Goal: Transaction & Acquisition: Purchase product/service

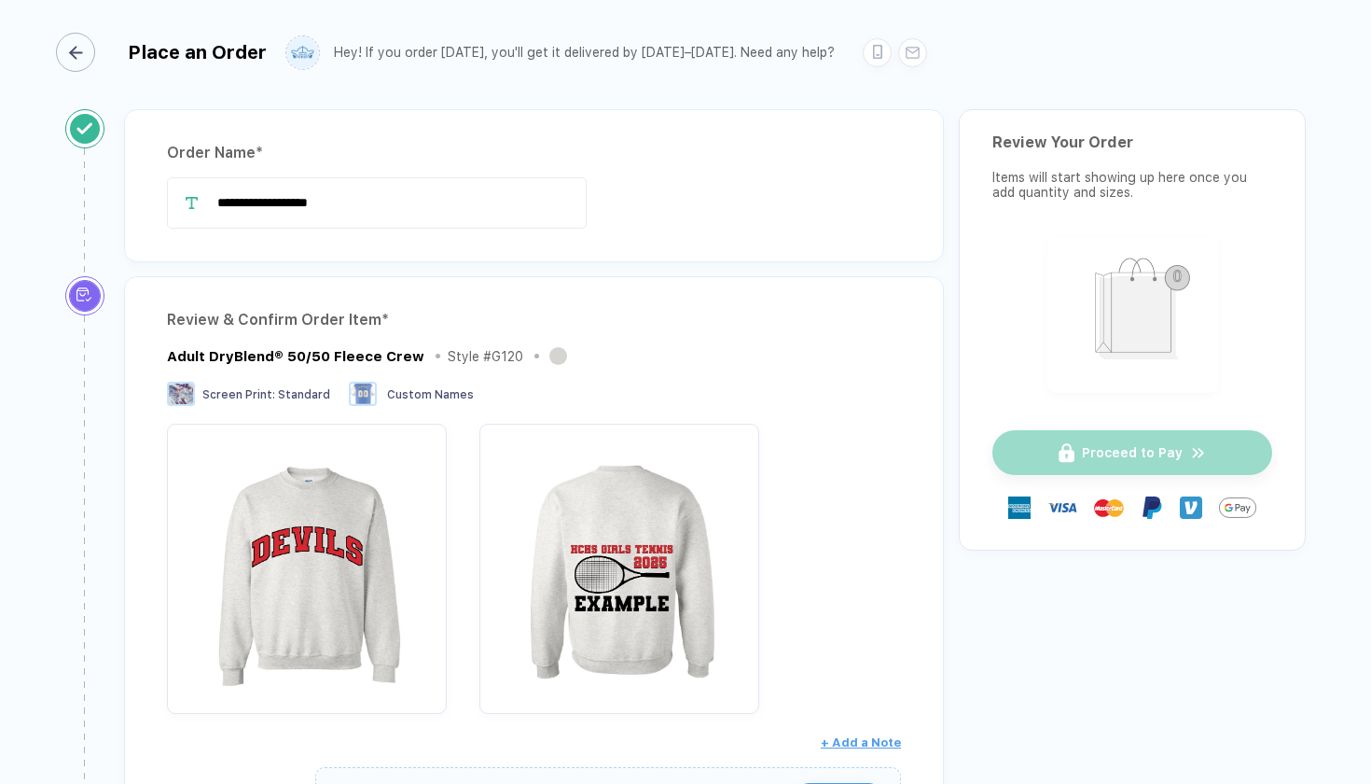
click at [80, 49] on icon "button" at bounding box center [76, 53] width 14 height 14
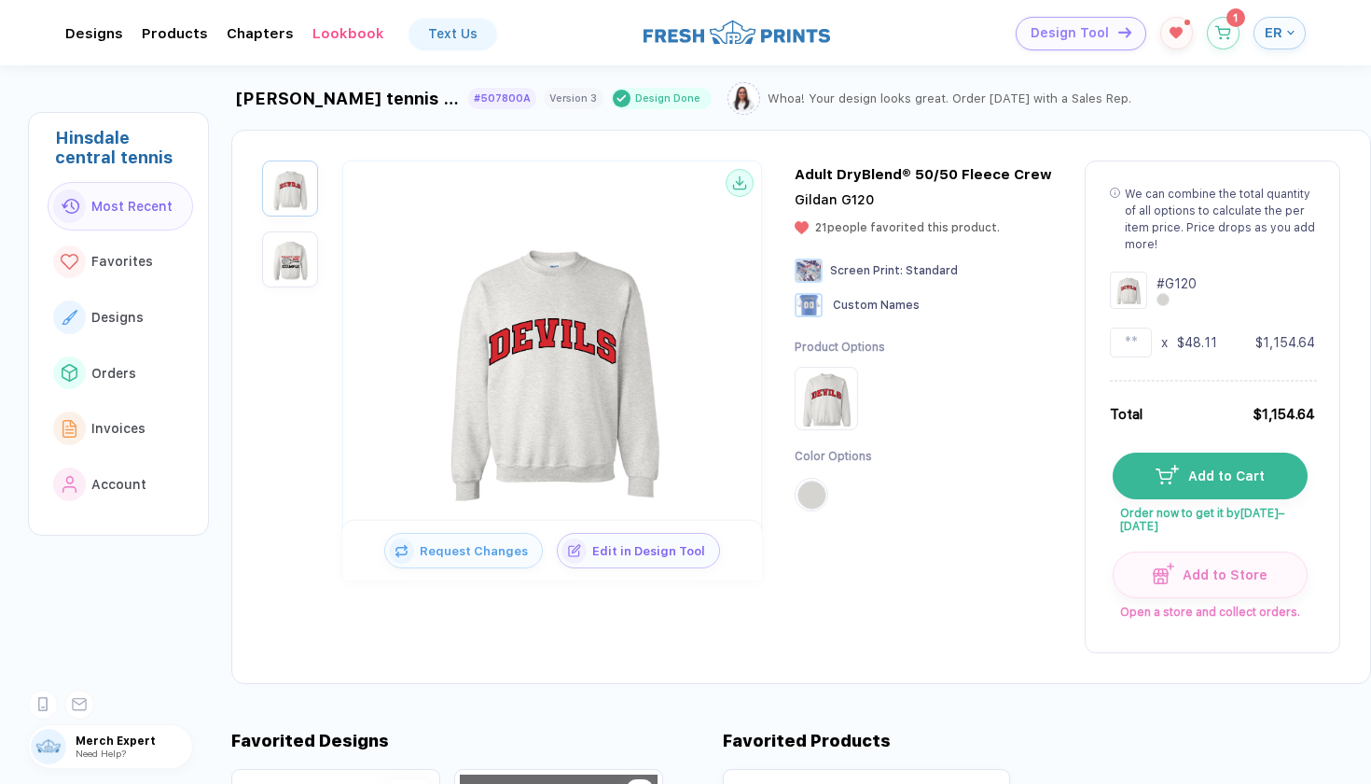
scroll to position [52, 0]
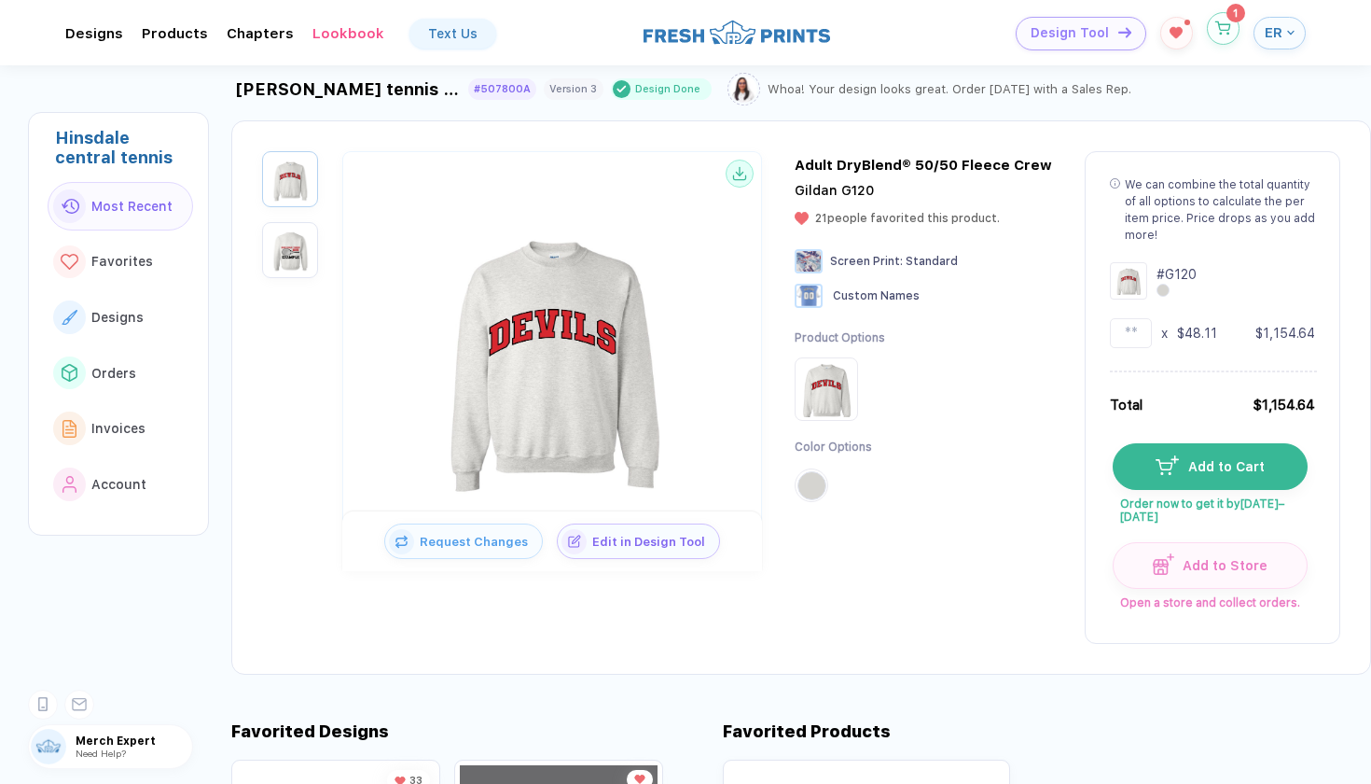
click at [1218, 29] on icon "button" at bounding box center [1224, 28] width 16 height 14
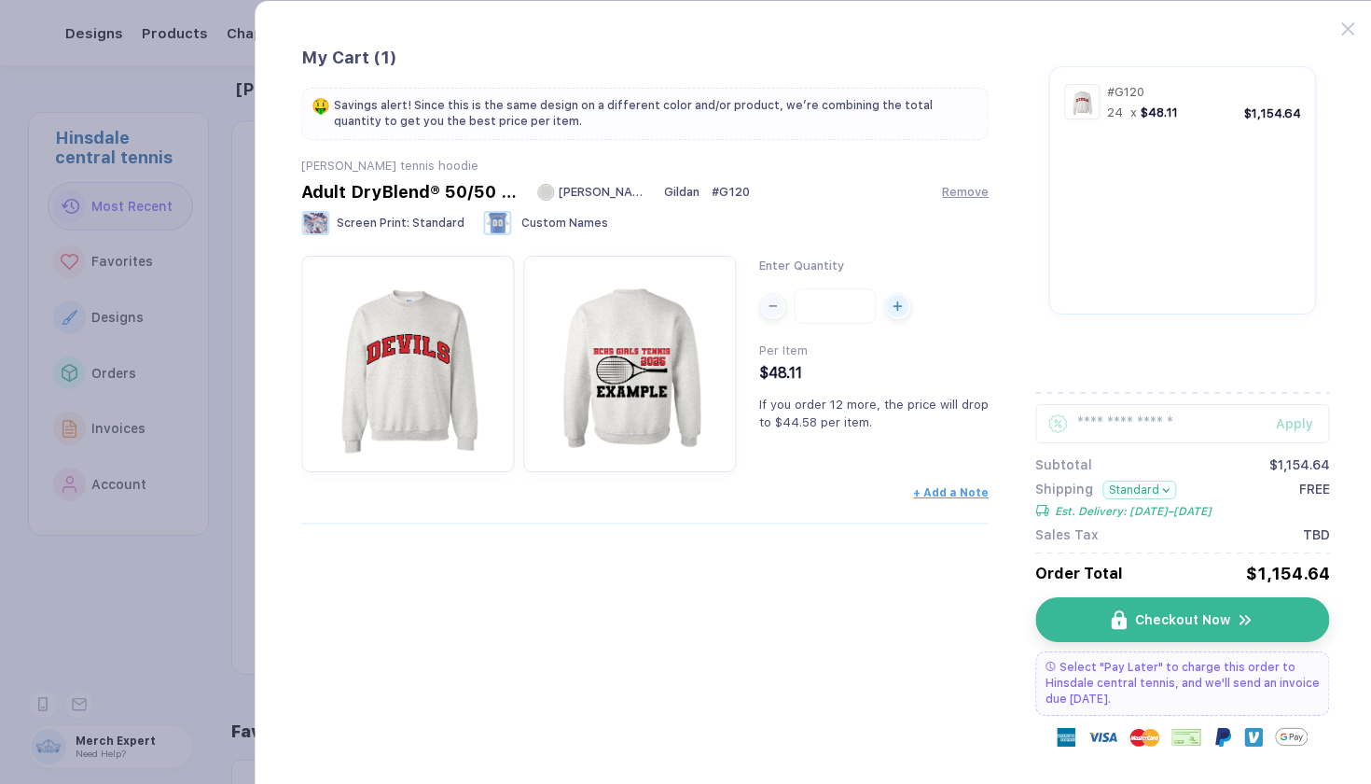
scroll to position [0, 0]
click at [1107, 606] on button "Checkout Now" at bounding box center [1190, 619] width 294 height 45
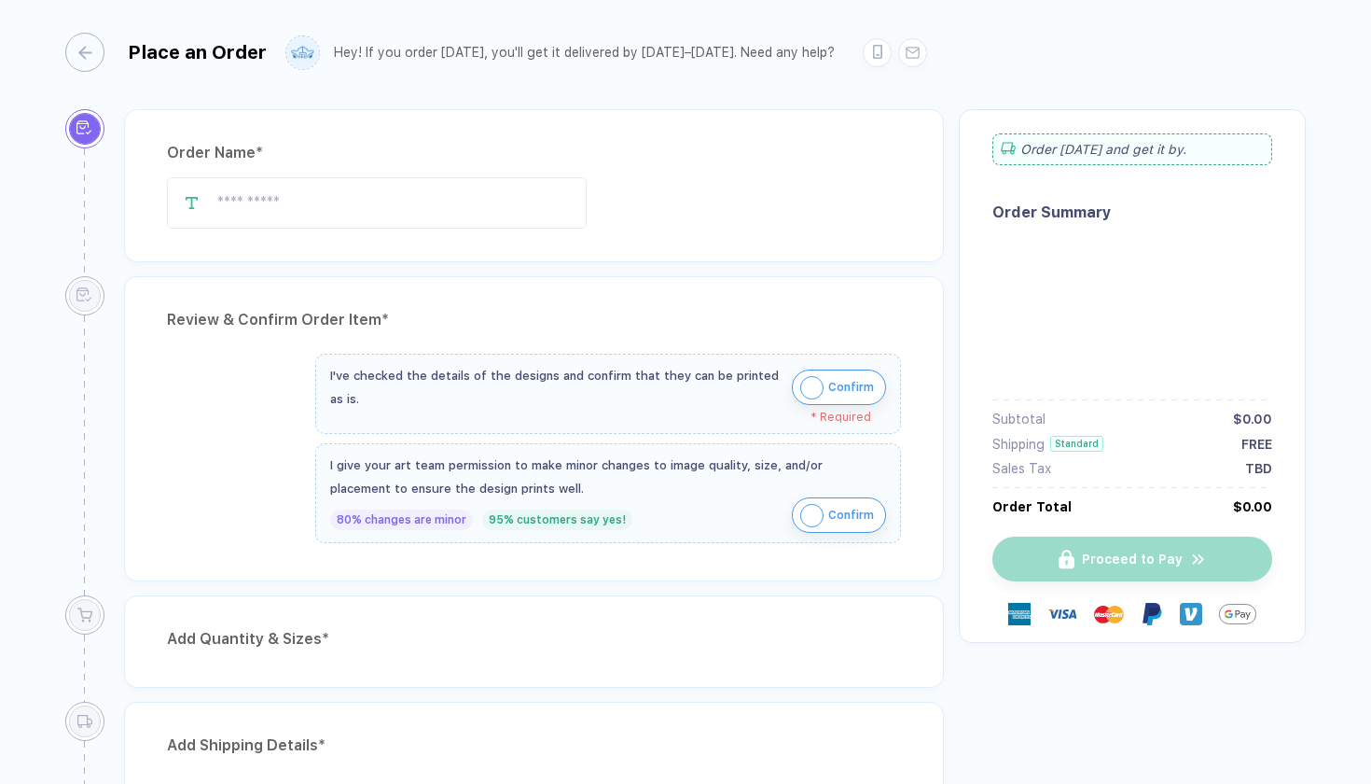
type input "**********"
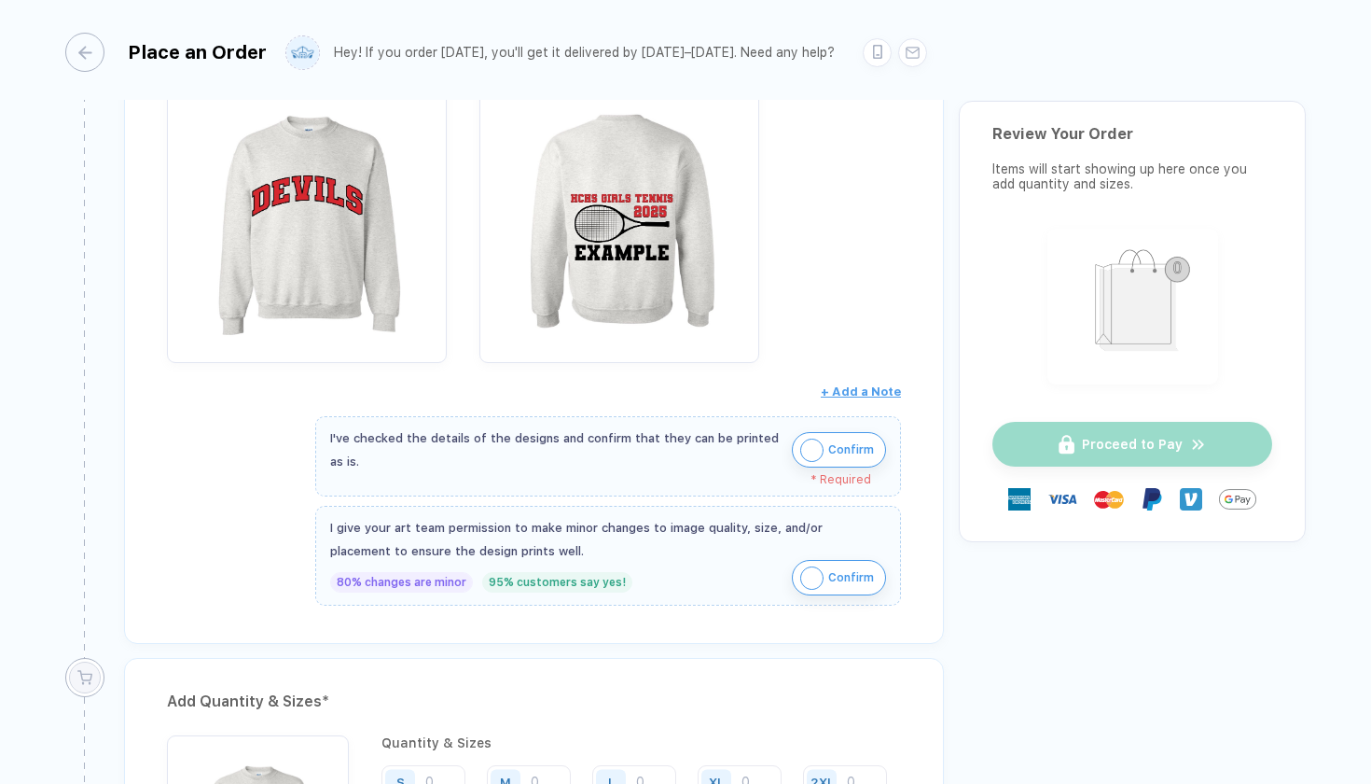
scroll to position [365, 0]
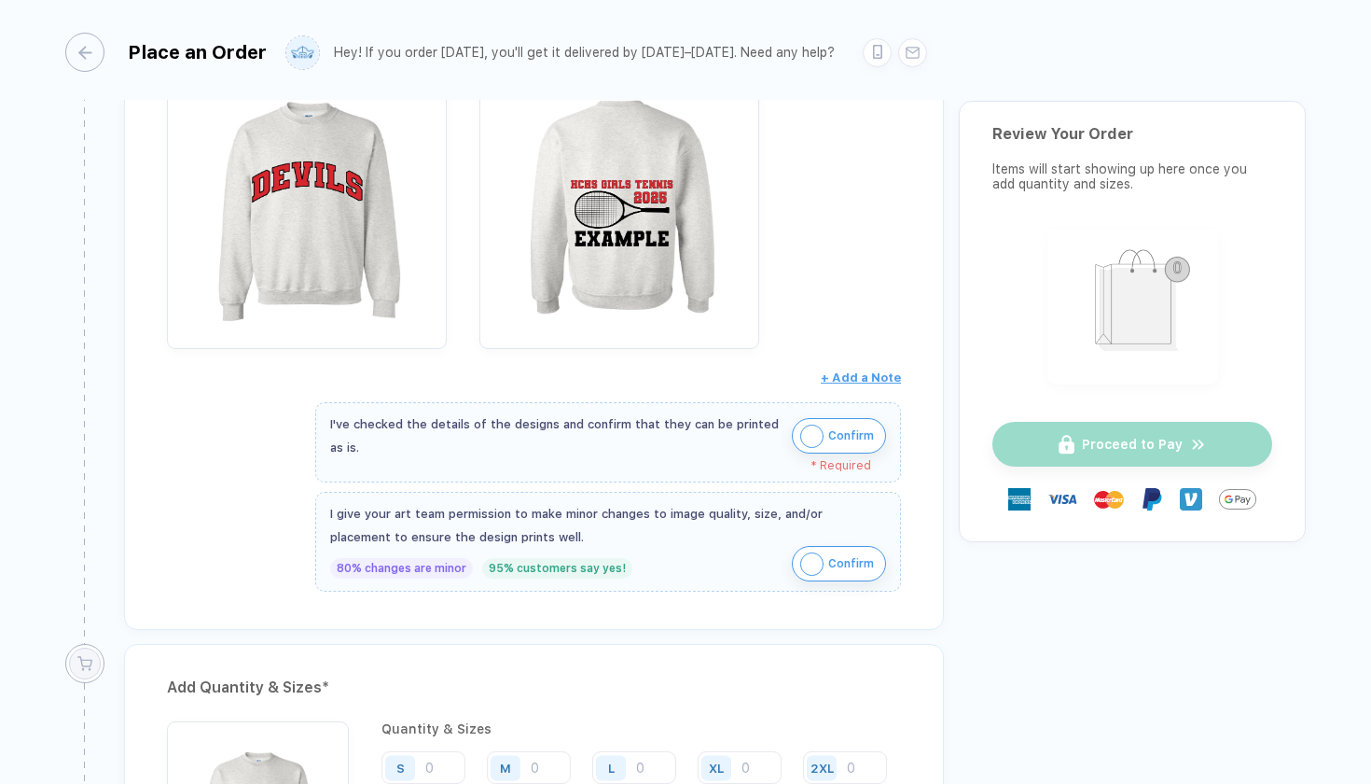
click at [817, 547] on button "Confirm" at bounding box center [839, 563] width 94 height 35
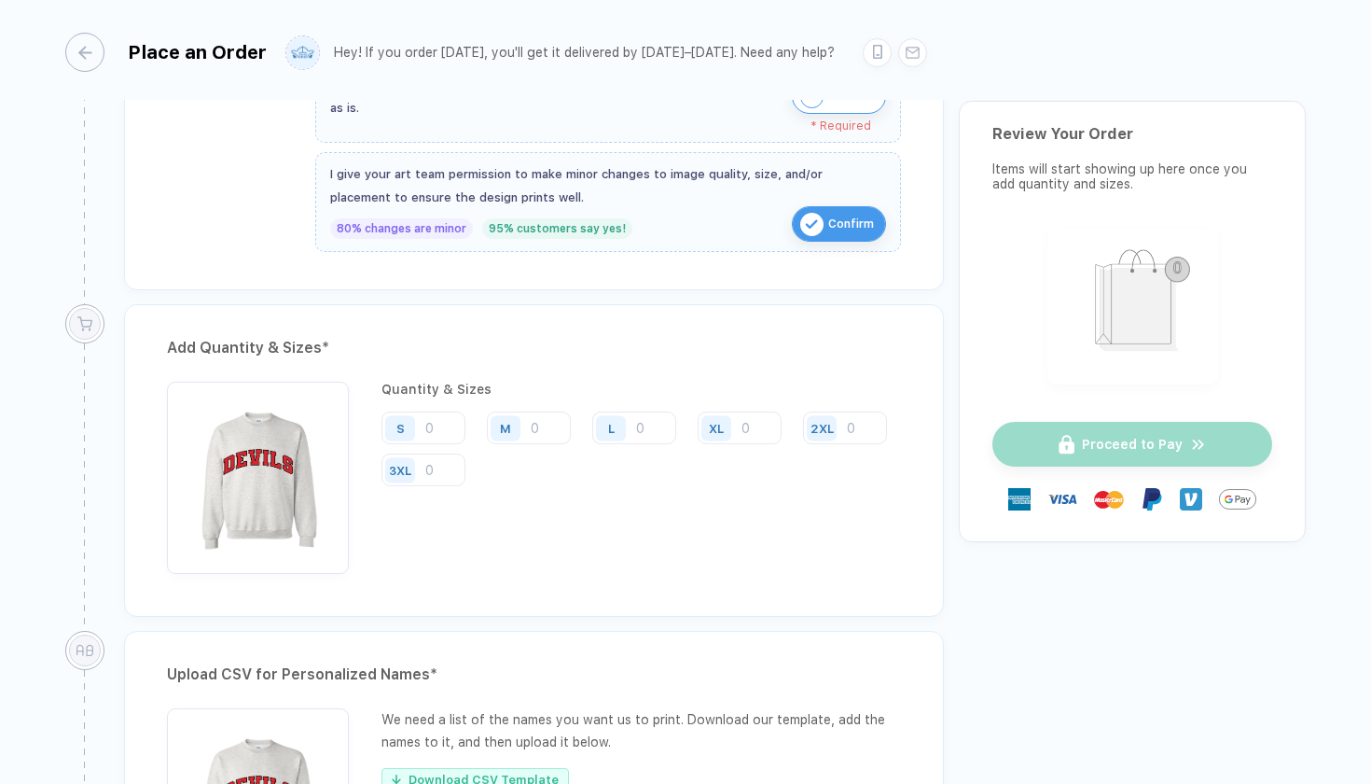
scroll to position [716, 0]
